Goal: Information Seeking & Learning: Find contact information

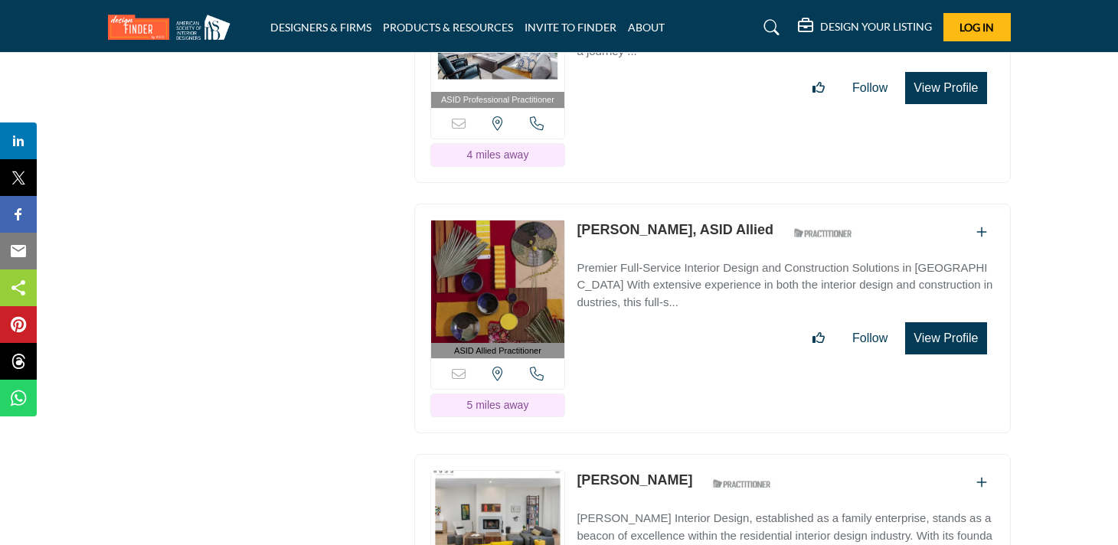
scroll to position [16587, 0]
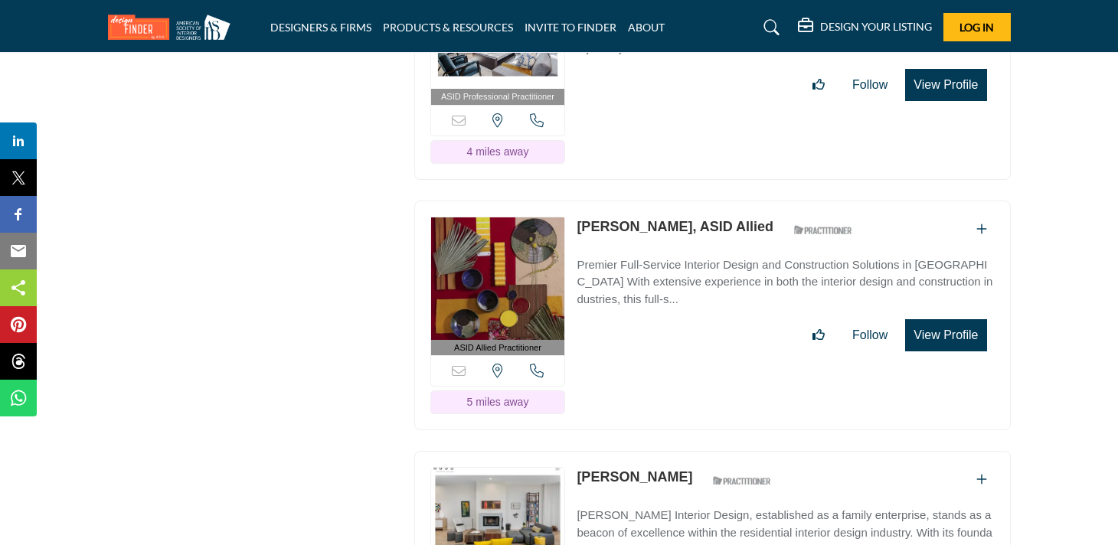
click at [461, 267] on img at bounding box center [498, 279] width 134 height 123
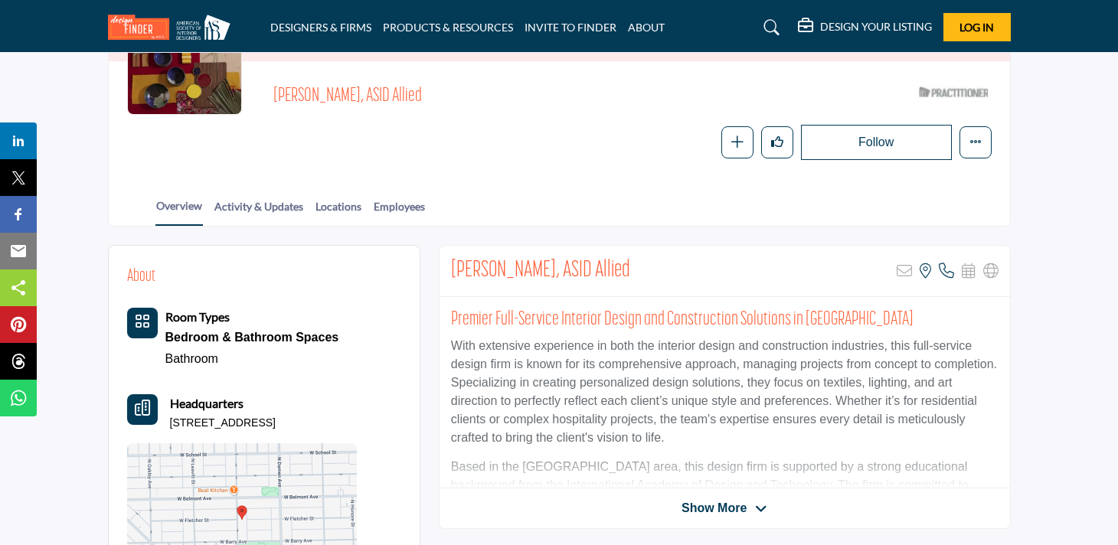
scroll to position [218, 0]
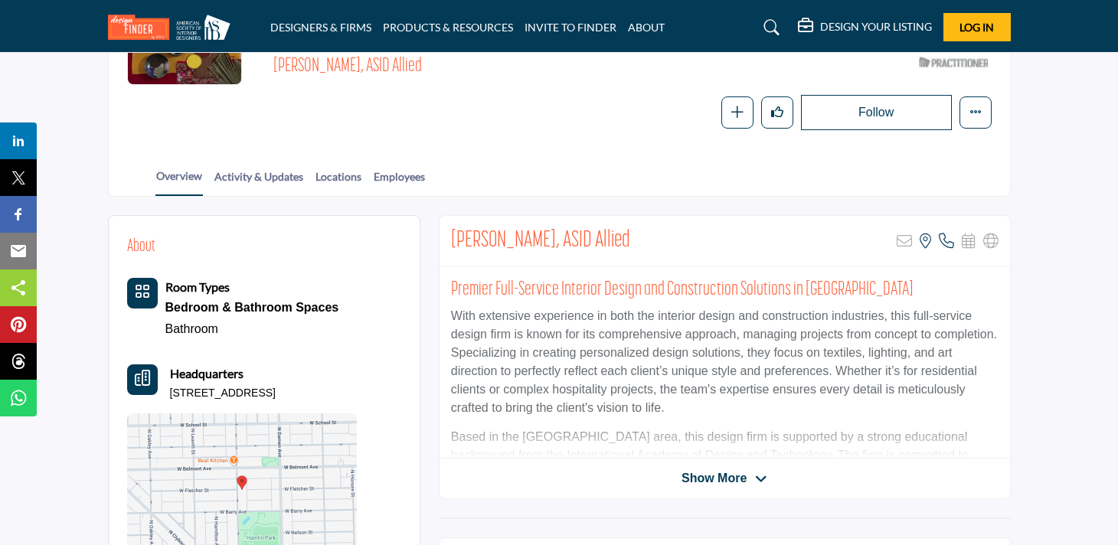
click at [745, 479] on span "Show More" at bounding box center [714, 479] width 65 height 18
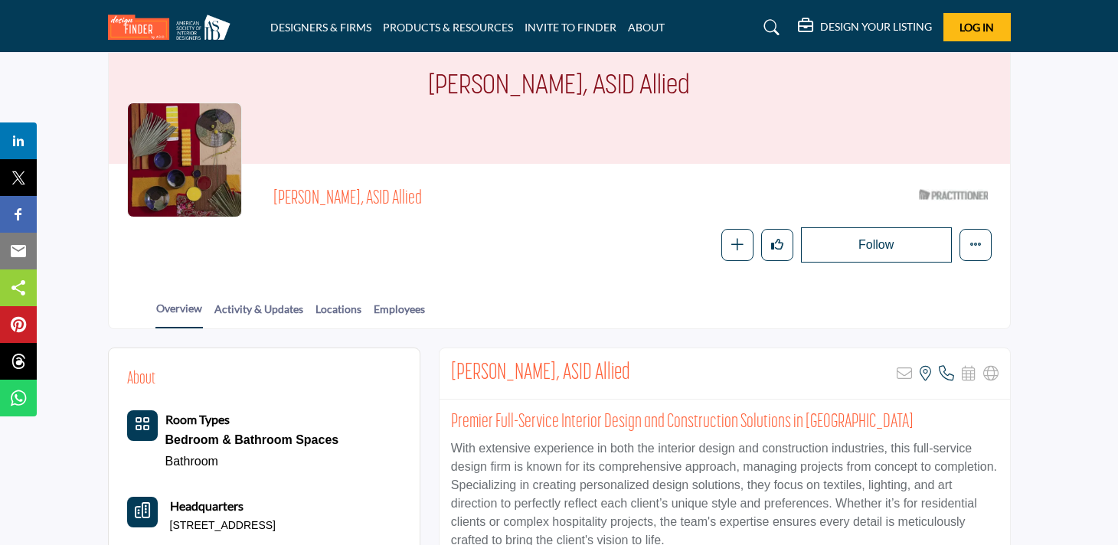
scroll to position [0, 0]
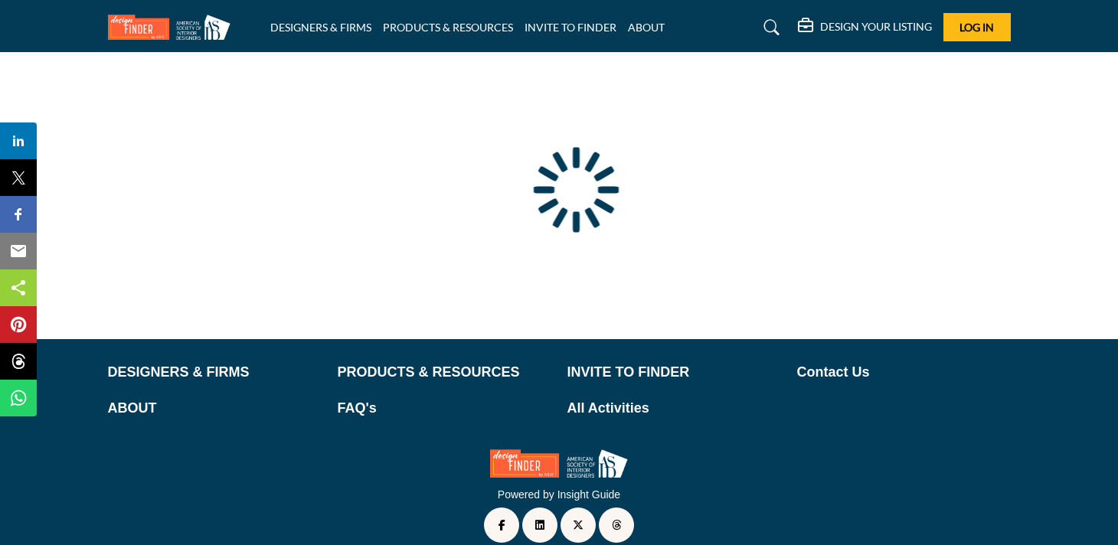
scroll to position [135, 0]
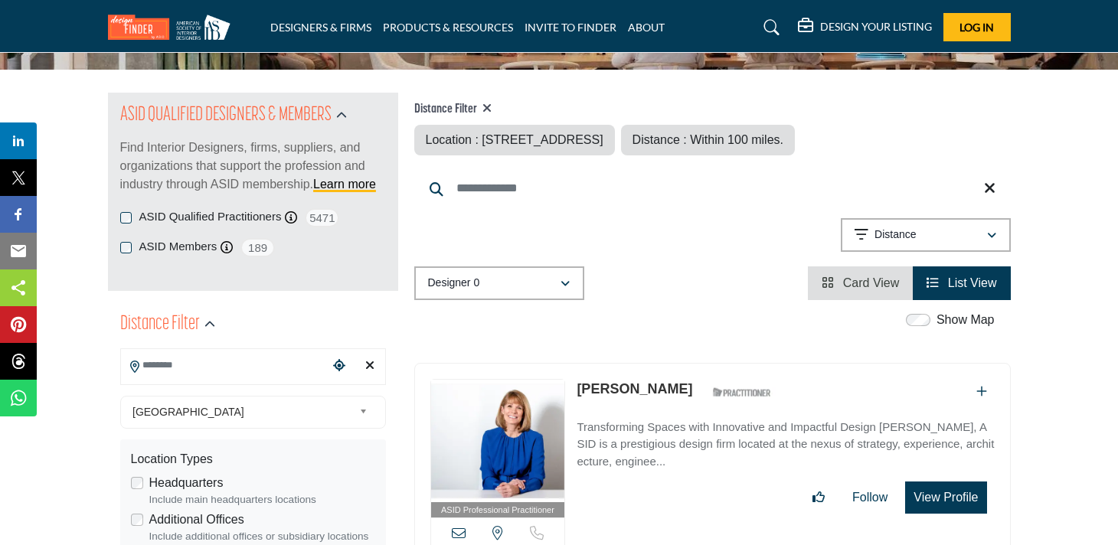
type input "**********"
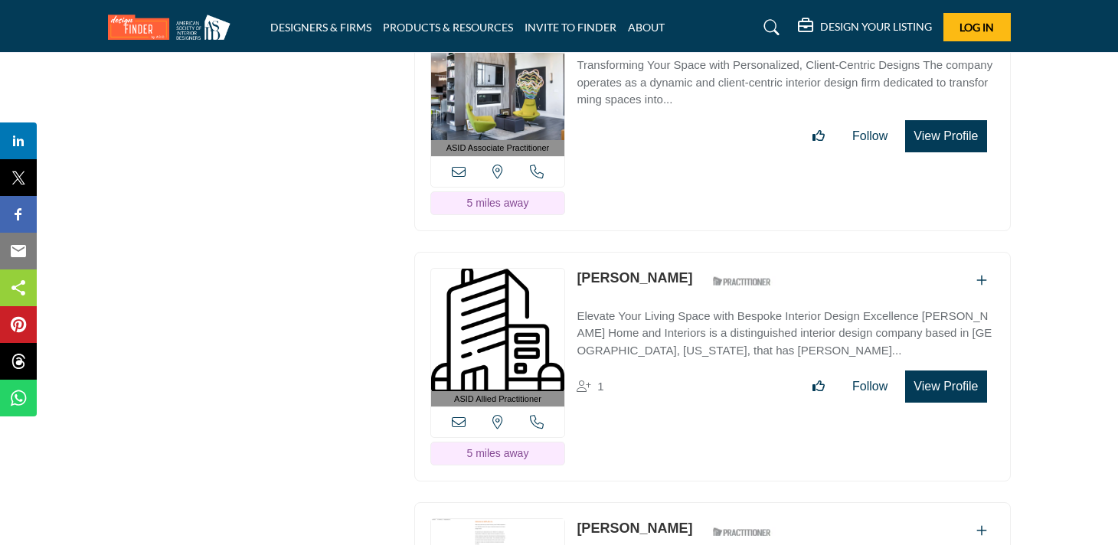
scroll to position [18092, 0]
